Goal: Task Accomplishment & Management: Use online tool/utility

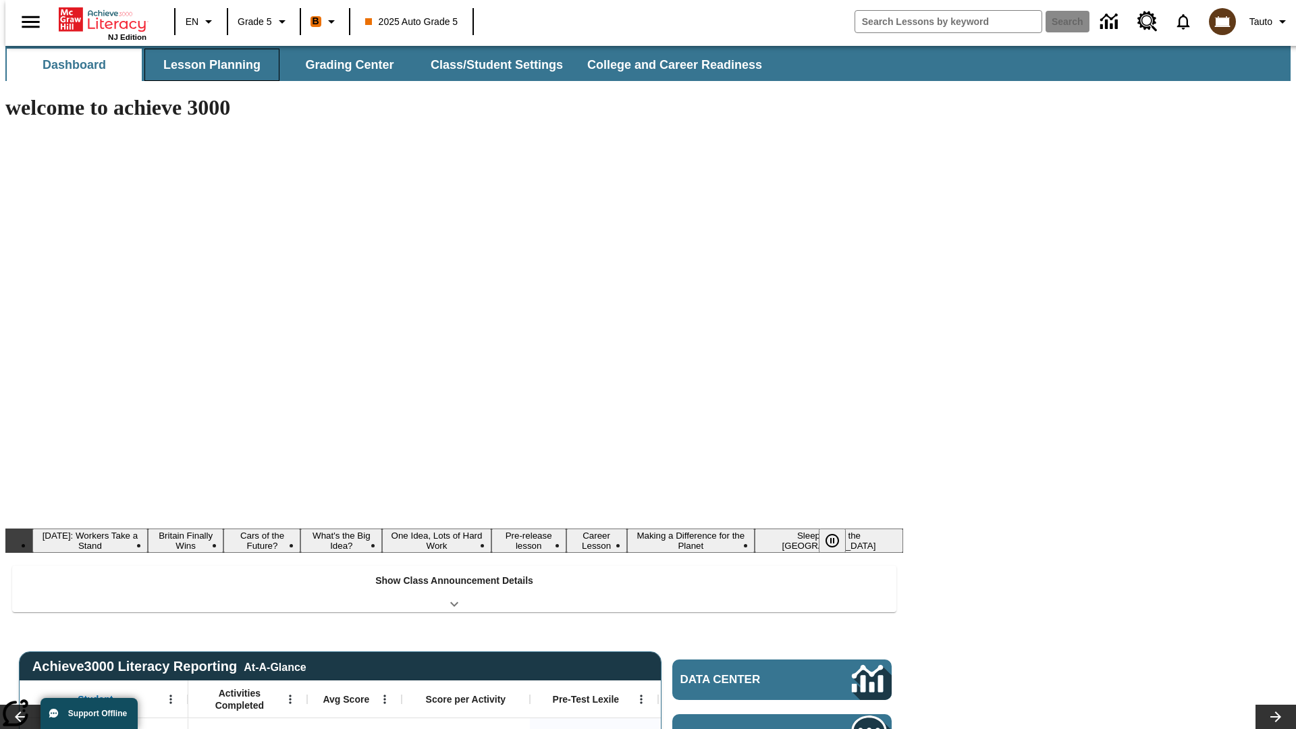
click at [207, 65] on button "Lesson Planning" at bounding box center [211, 65] width 135 height 32
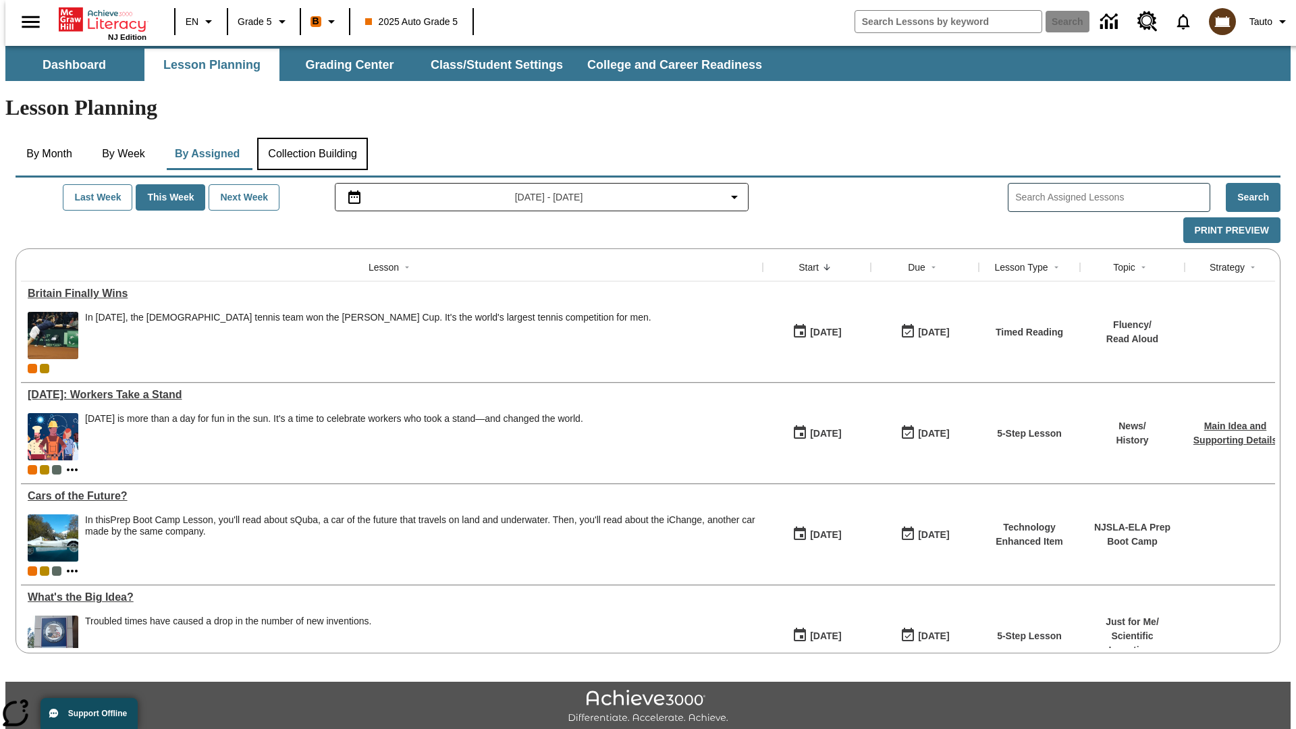
click at [312, 138] on button "Collection Building" at bounding box center [312, 154] width 111 height 32
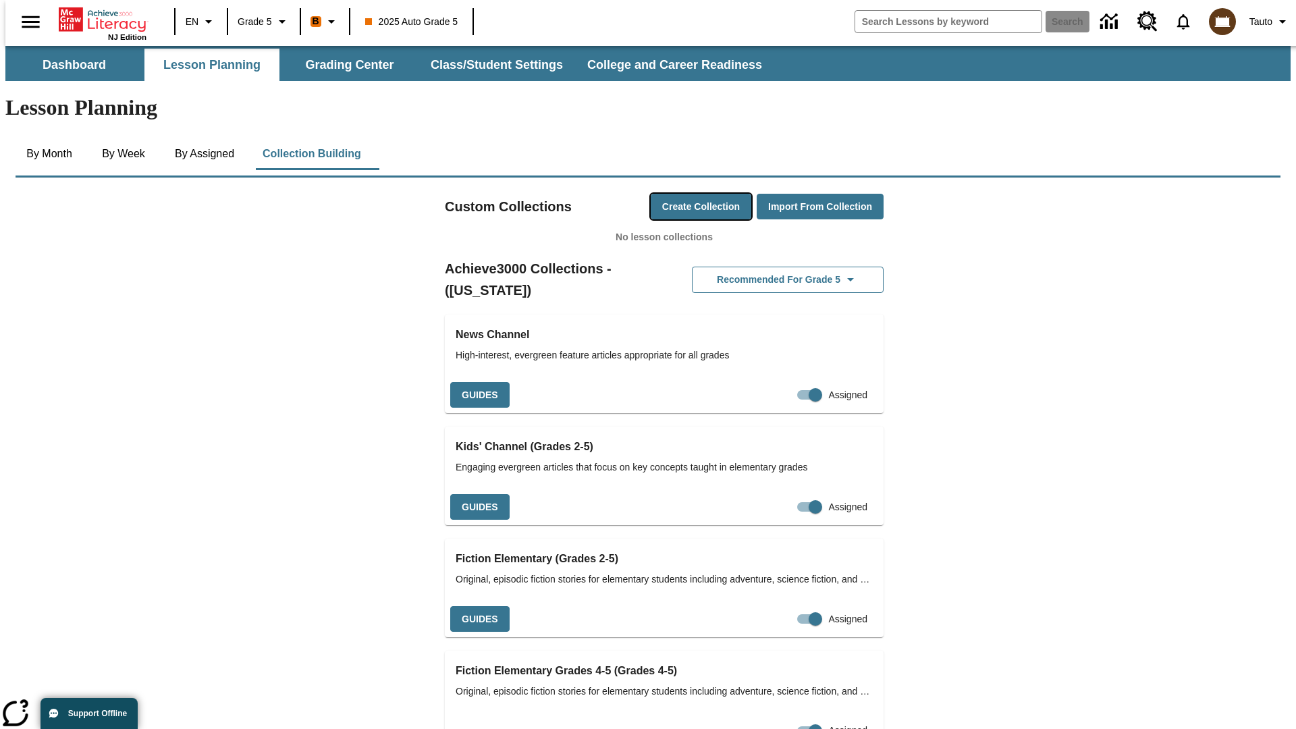
click at [675, 194] on button "Create Collection" at bounding box center [701, 207] width 101 height 26
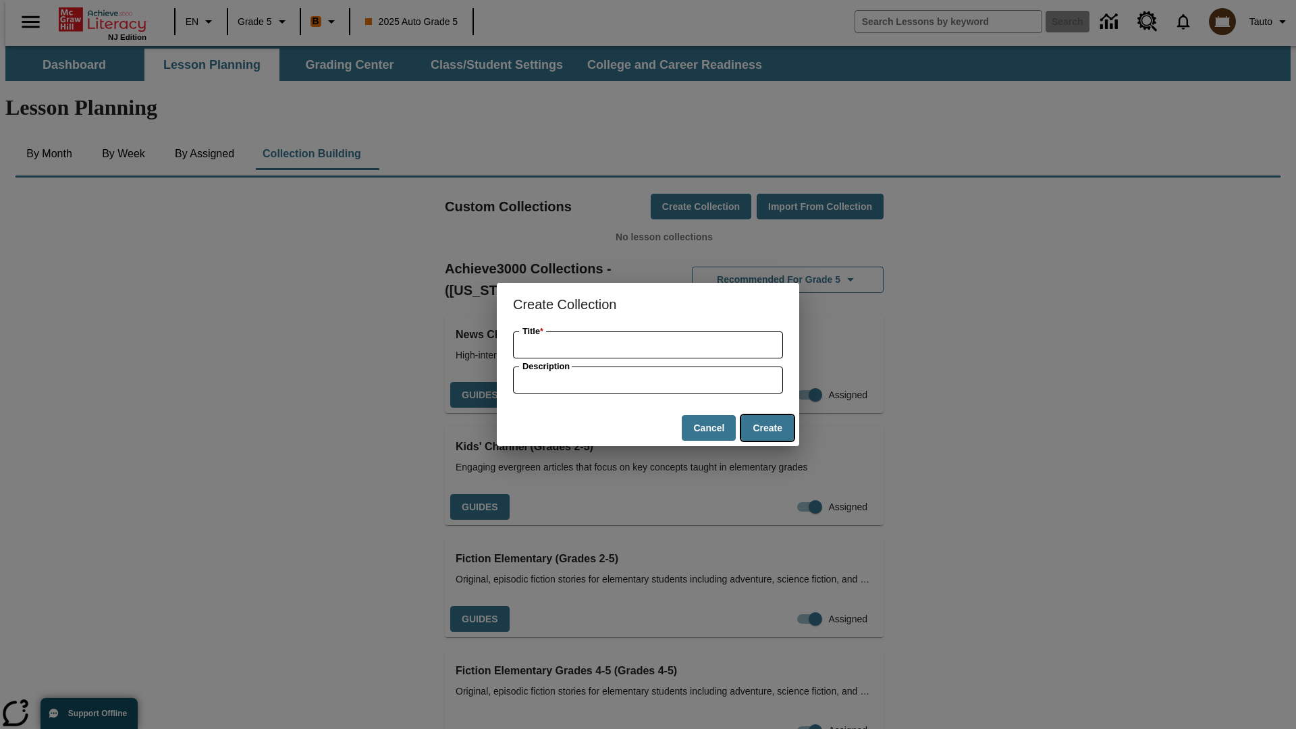
click at [767, 428] on button "Create" at bounding box center [767, 428] width 53 height 26
type input "Generic Rubber Bike"
